Goal: Find specific page/section: Find specific page/section

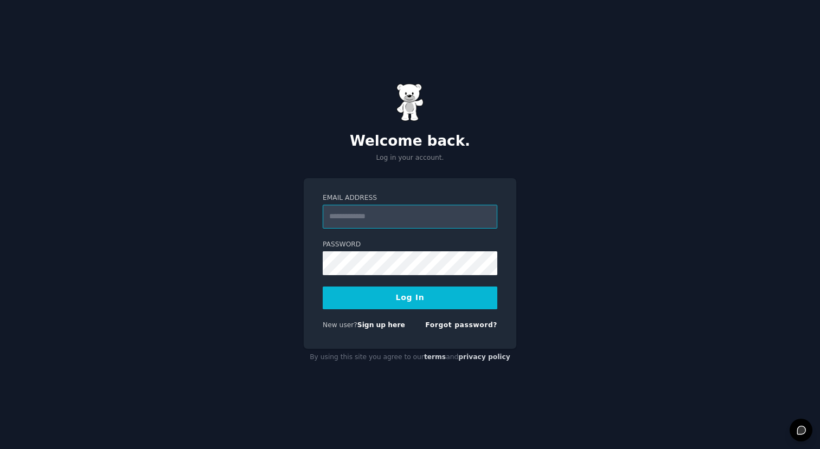
click at [0, 449] on com-1password-button at bounding box center [0, 449] width 0 height 0
type input "**********"
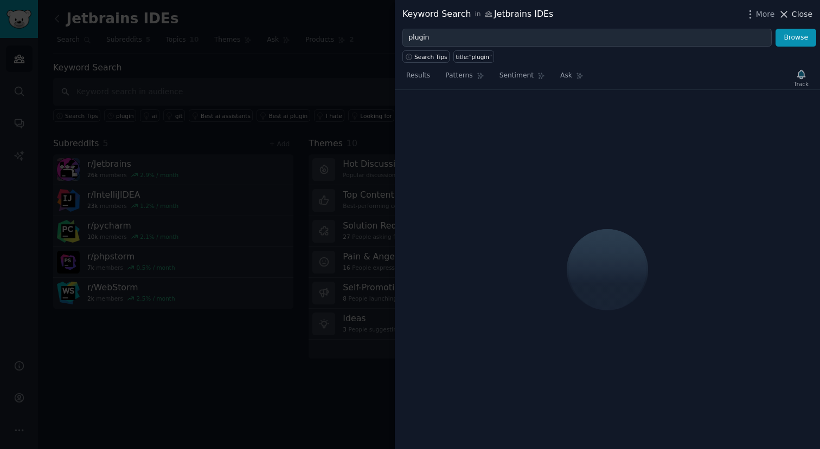
click at [787, 14] on icon at bounding box center [783, 14] width 11 height 11
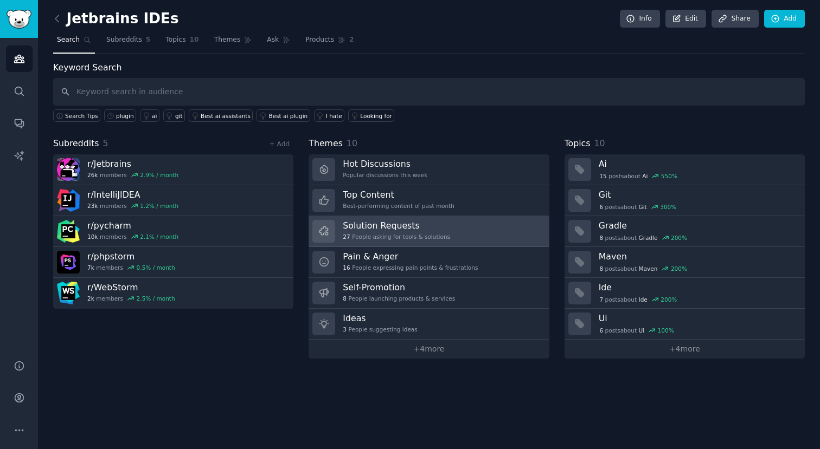
click at [464, 226] on link "Solution Requests 27 People asking for tools & solutions" at bounding box center [428, 231] width 240 height 31
